Goal: Transaction & Acquisition: Subscribe to service/newsletter

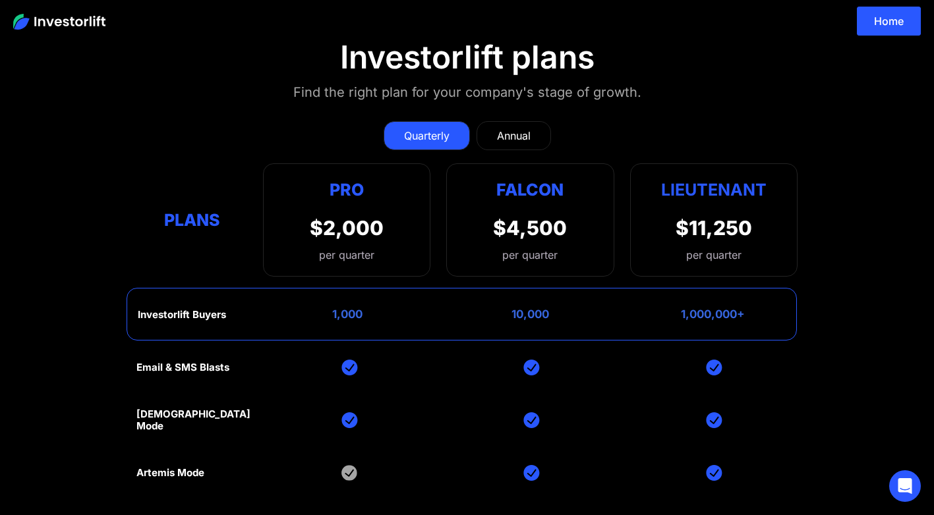
click at [497, 132] on div "Annual" at bounding box center [514, 136] width 34 height 16
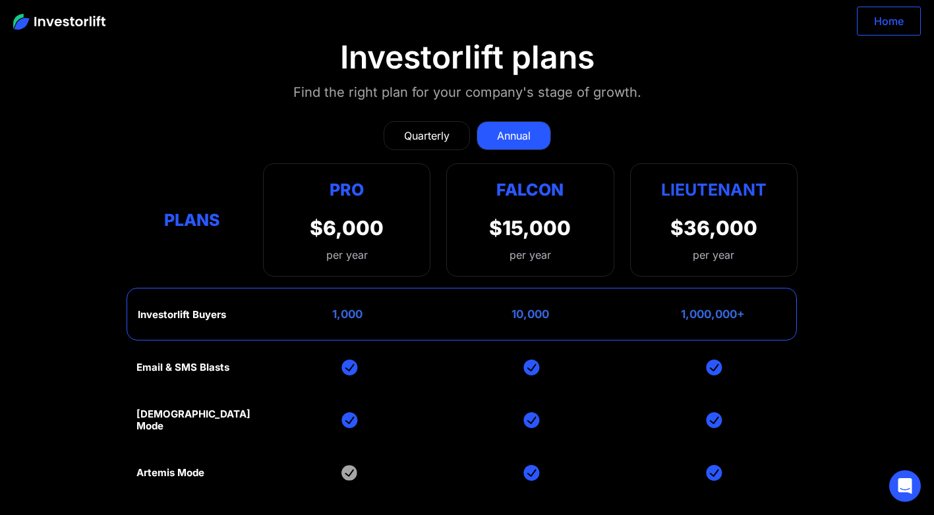
click at [878, 24] on link "Home" at bounding box center [889, 21] width 64 height 29
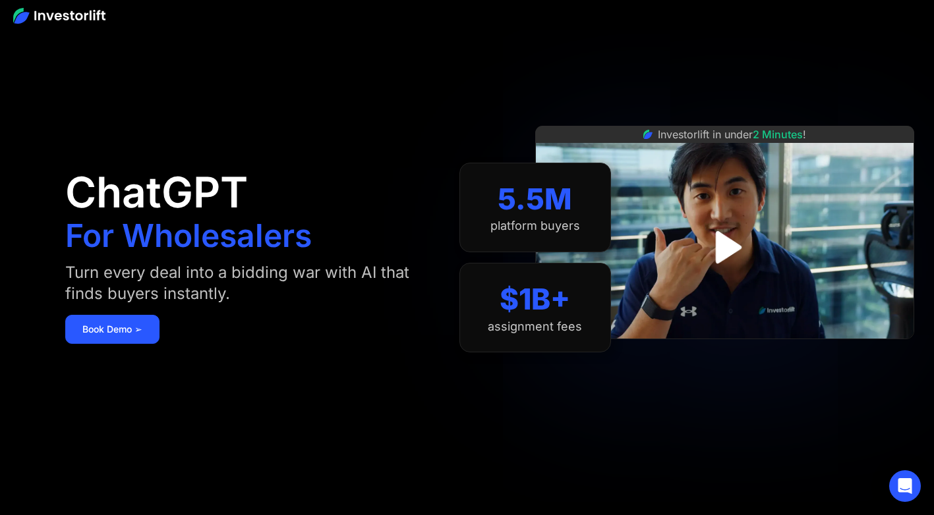
click at [75, 8] on img at bounding box center [59, 16] width 92 height 16
click at [45, 13] on img at bounding box center [59, 16] width 92 height 16
